Goal: Navigation & Orientation: Find specific page/section

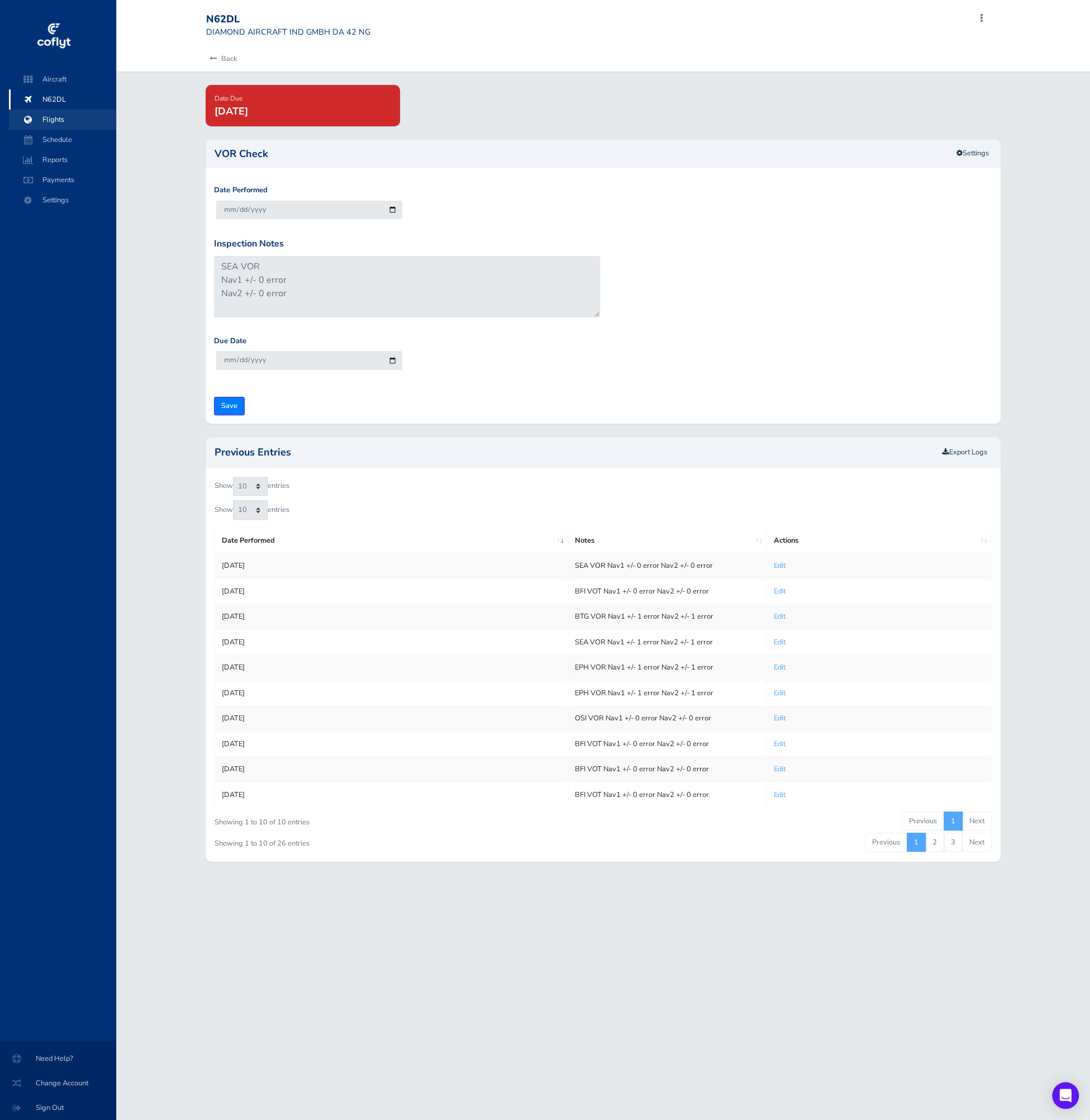
click at [58, 125] on span "Flights" at bounding box center [62, 119] width 85 height 20
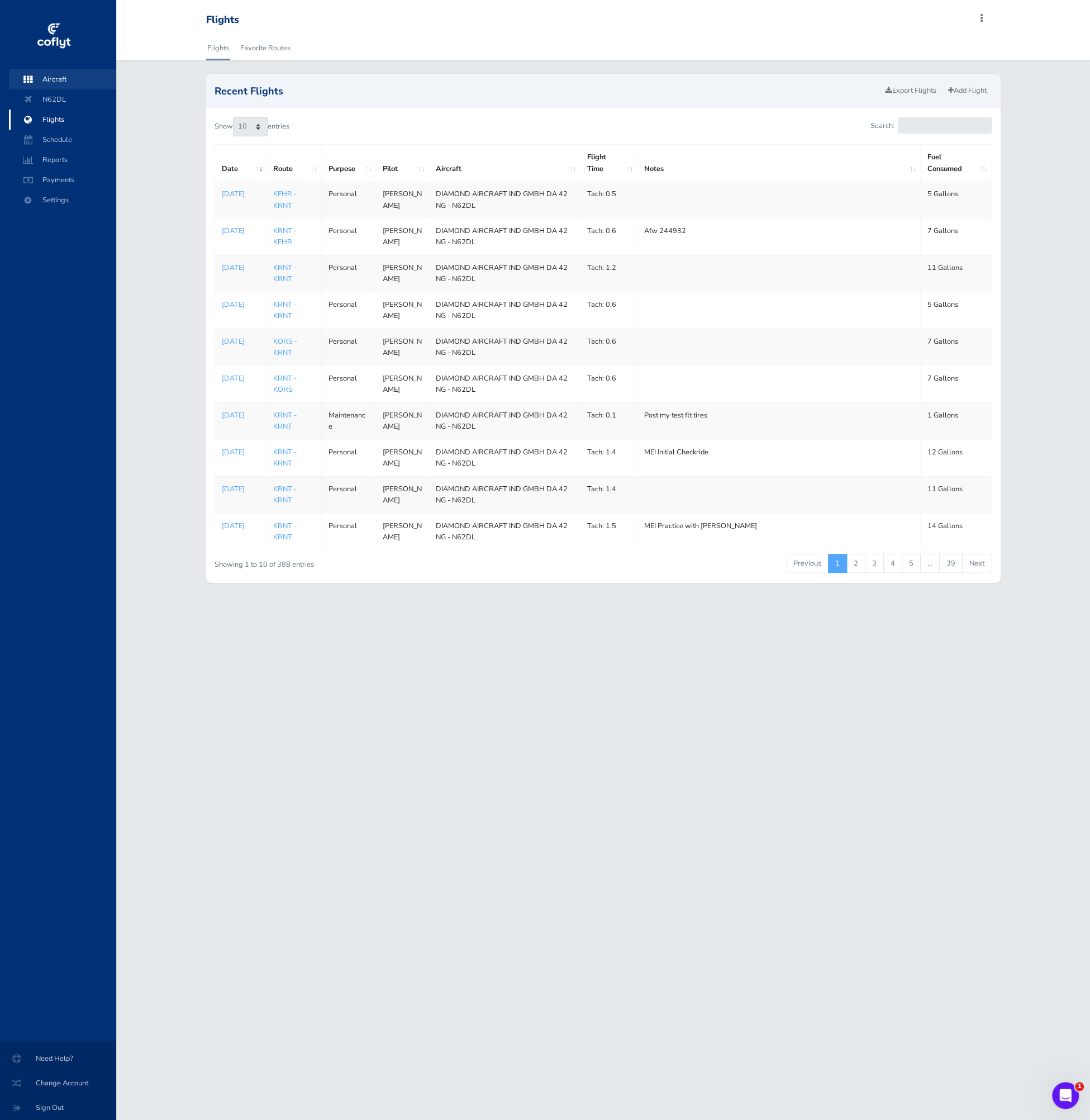
click at [60, 78] on span "Aircraft" at bounding box center [62, 79] width 85 height 20
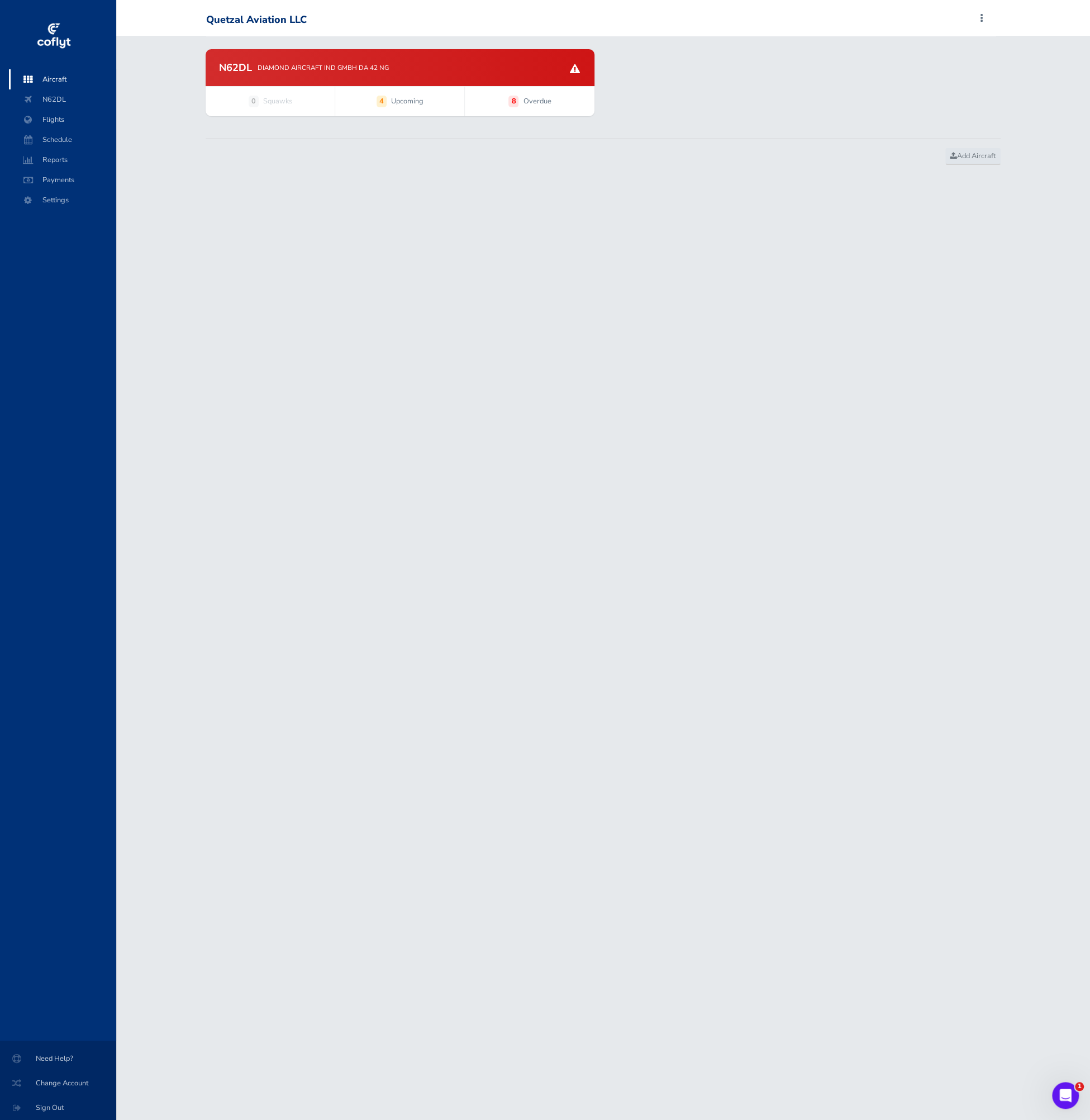
click at [307, 59] on div "N62DL DIAMOND AIRCRAFT IND GMBH DA 42 NG" at bounding box center [400, 68] width 389 height 37
